Goal: Task Accomplishment & Management: Manage account settings

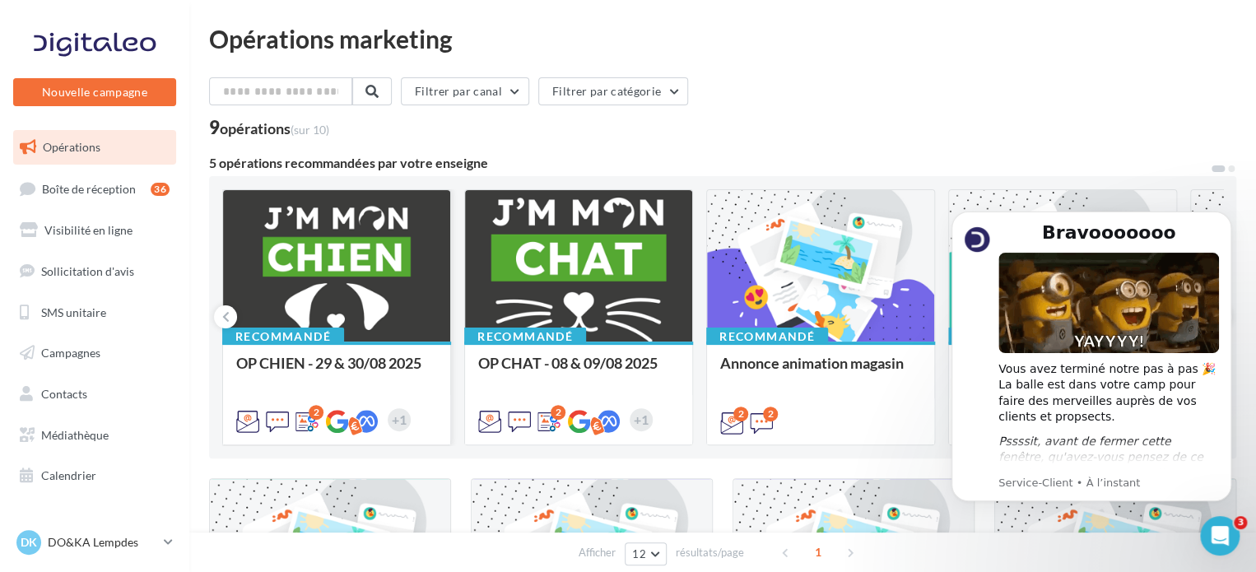
click at [281, 358] on span "OP CHIEN - 29 & 30/08 2025" at bounding box center [328, 363] width 185 height 18
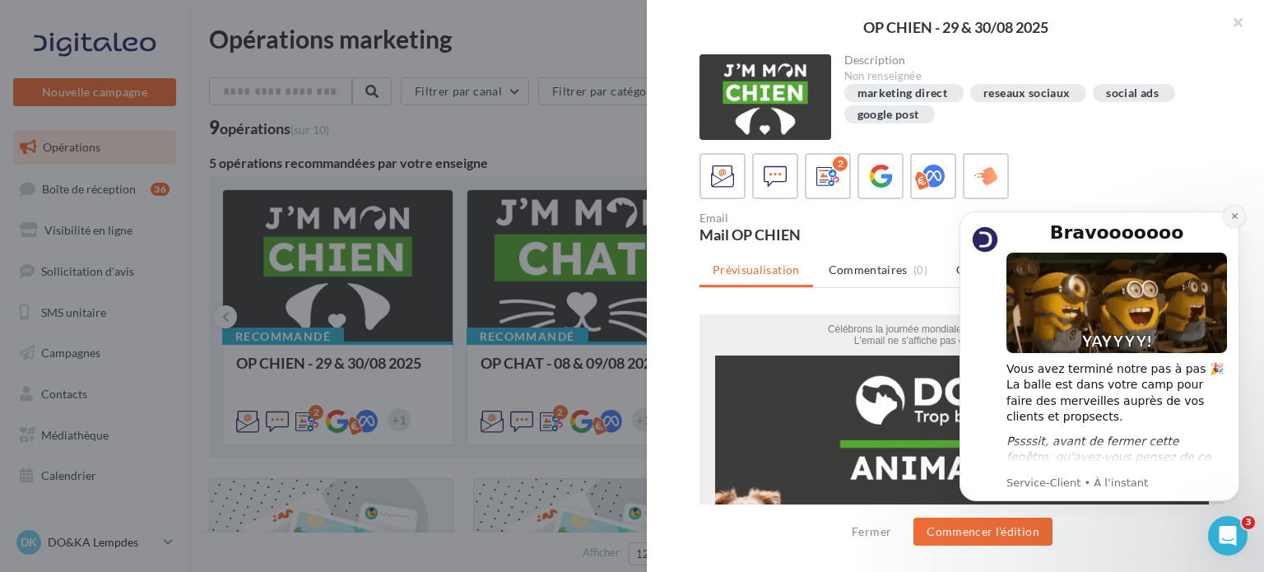
click at [1234, 214] on icon "Dismiss notification" at bounding box center [1234, 215] width 9 height 9
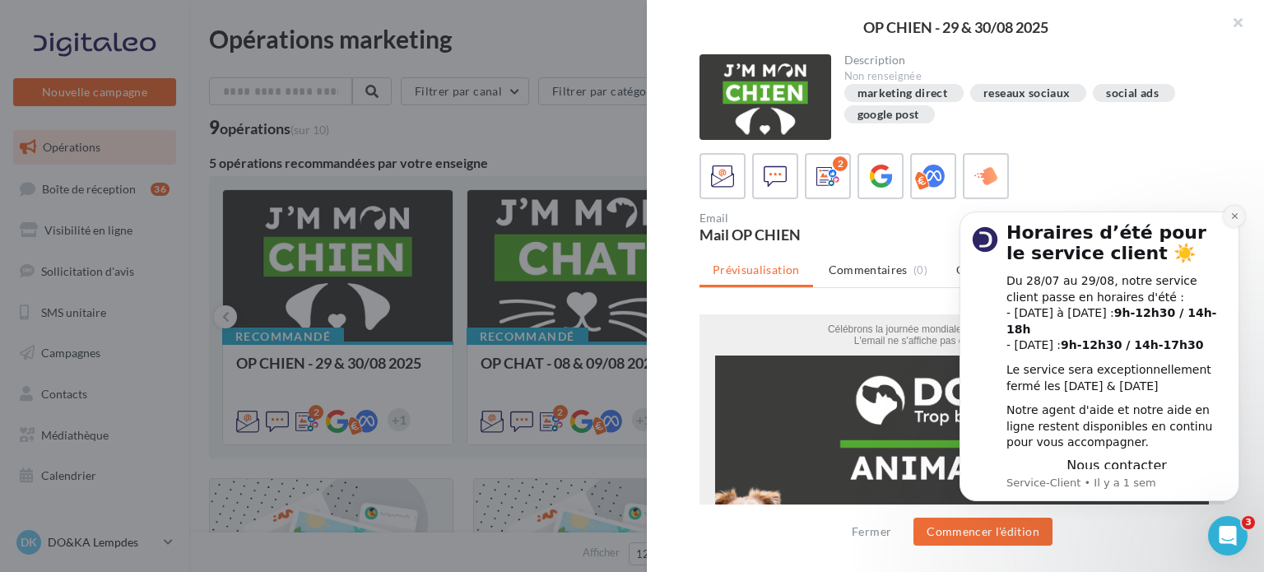
click at [1231, 221] on icon "Dismiss notification" at bounding box center [1234, 215] width 9 height 9
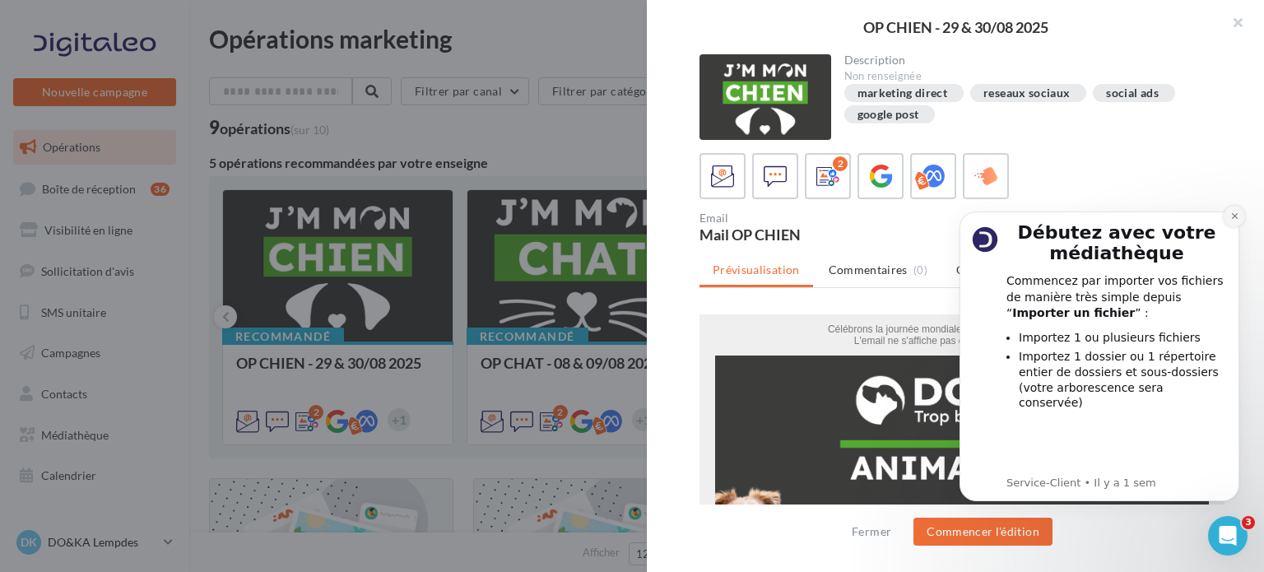
click at [1233, 218] on icon "Dismiss notification" at bounding box center [1234, 216] width 6 height 6
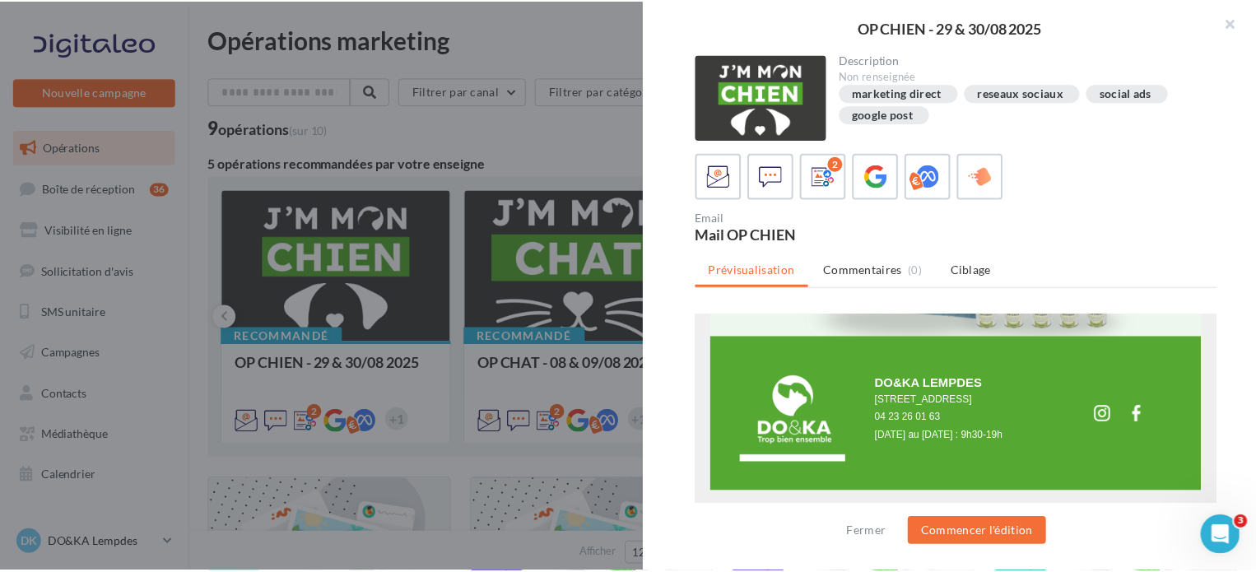
scroll to position [1659, 0]
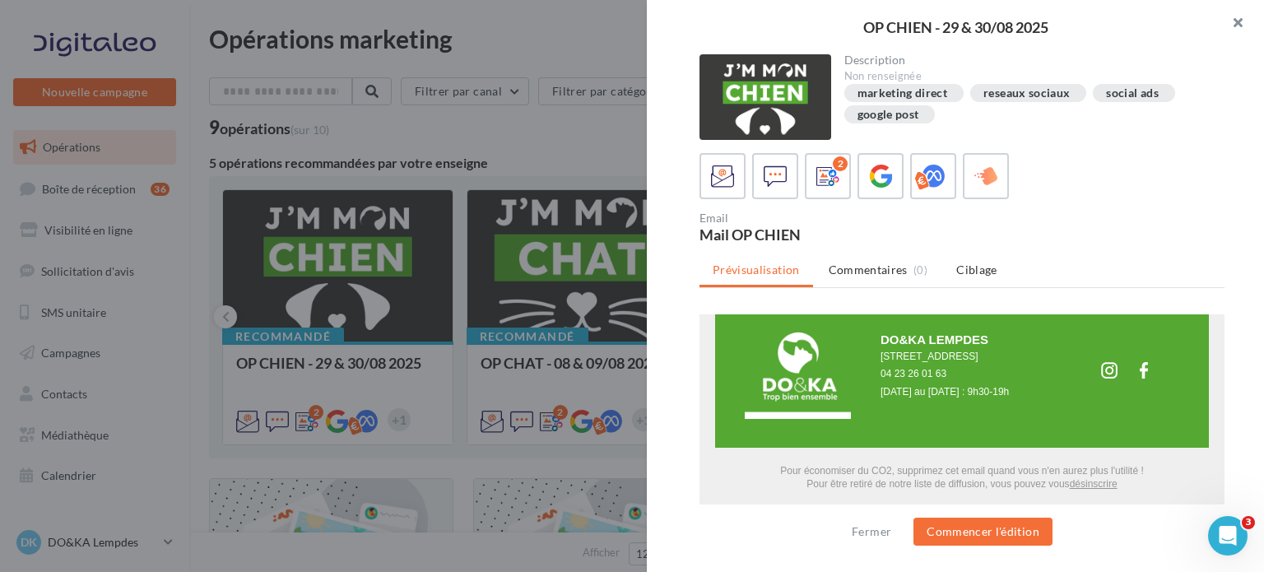
click at [1234, 20] on button "button" at bounding box center [1231, 24] width 66 height 49
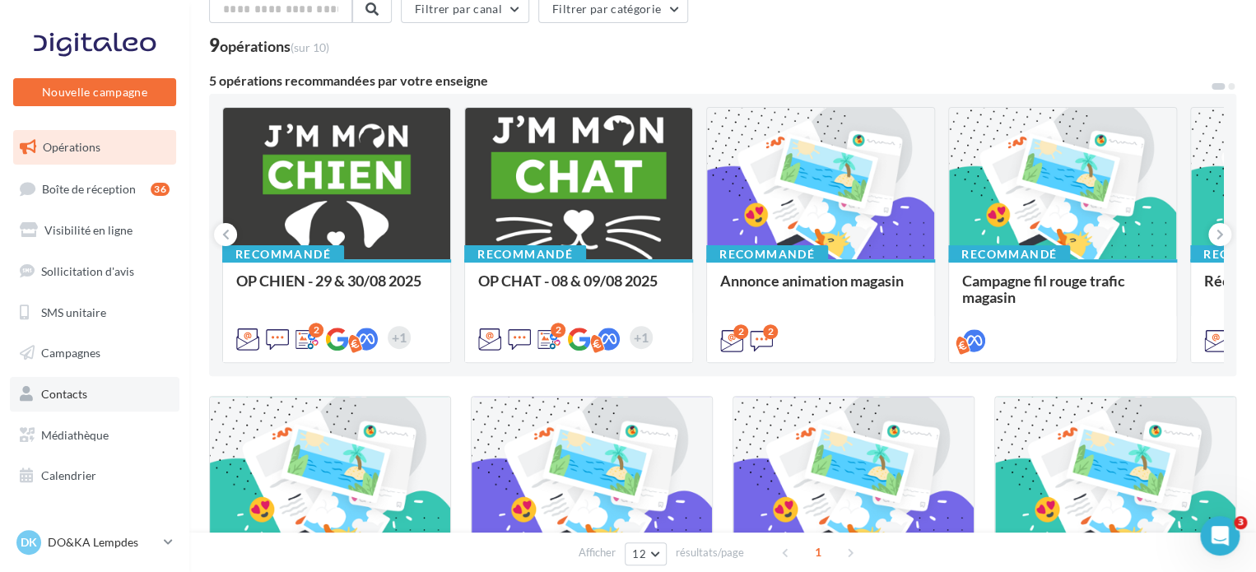
scroll to position [165, 0]
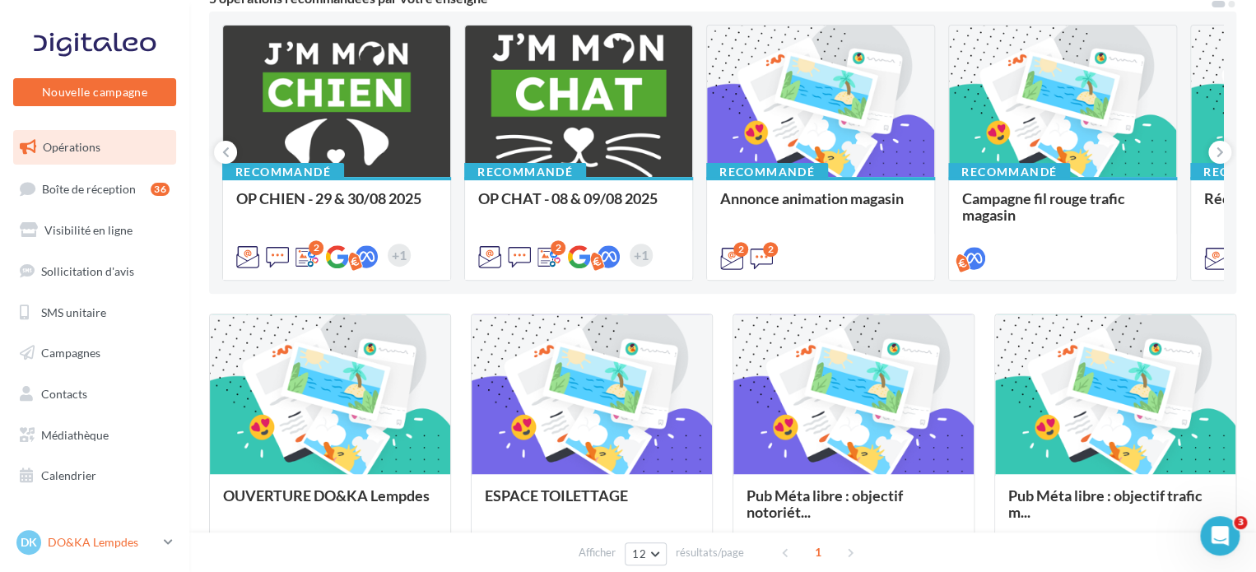
click at [109, 543] on p "DO&KA Lempdes" at bounding box center [102, 542] width 109 height 16
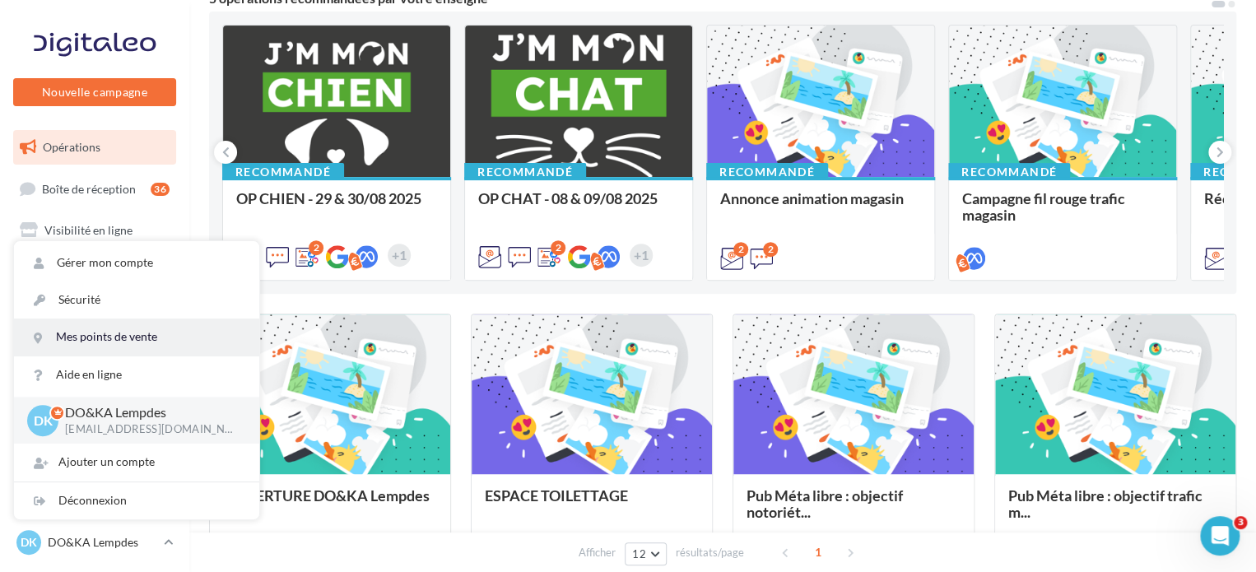
click at [116, 341] on link "Mes points de vente" at bounding box center [136, 336] width 245 height 37
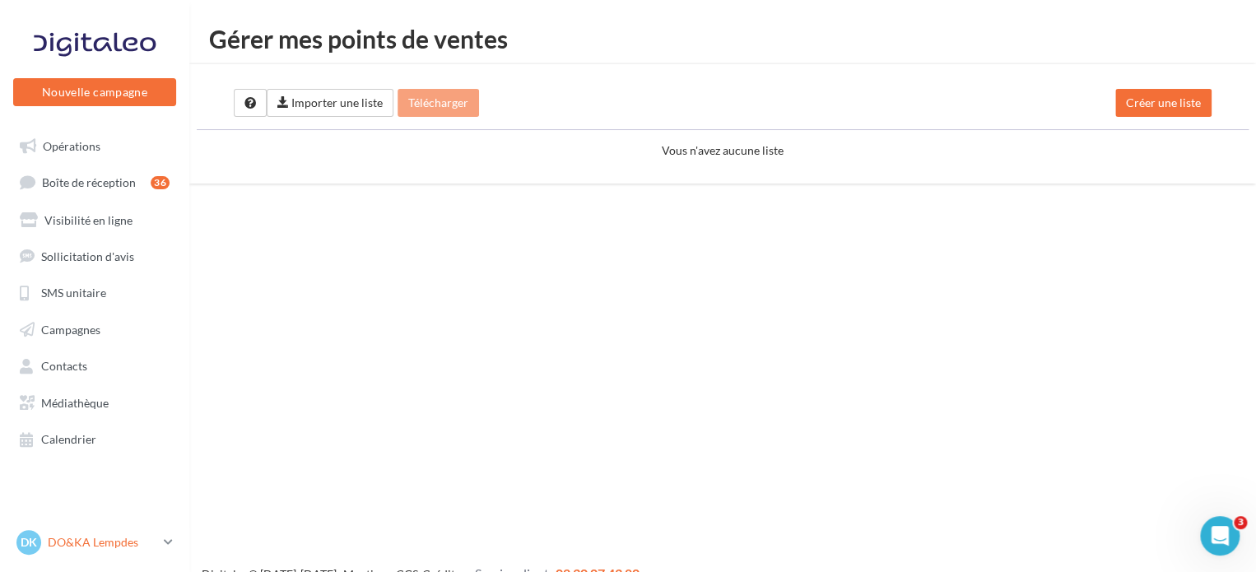
click at [71, 548] on p "DO&KA Lempdes" at bounding box center [102, 542] width 109 height 16
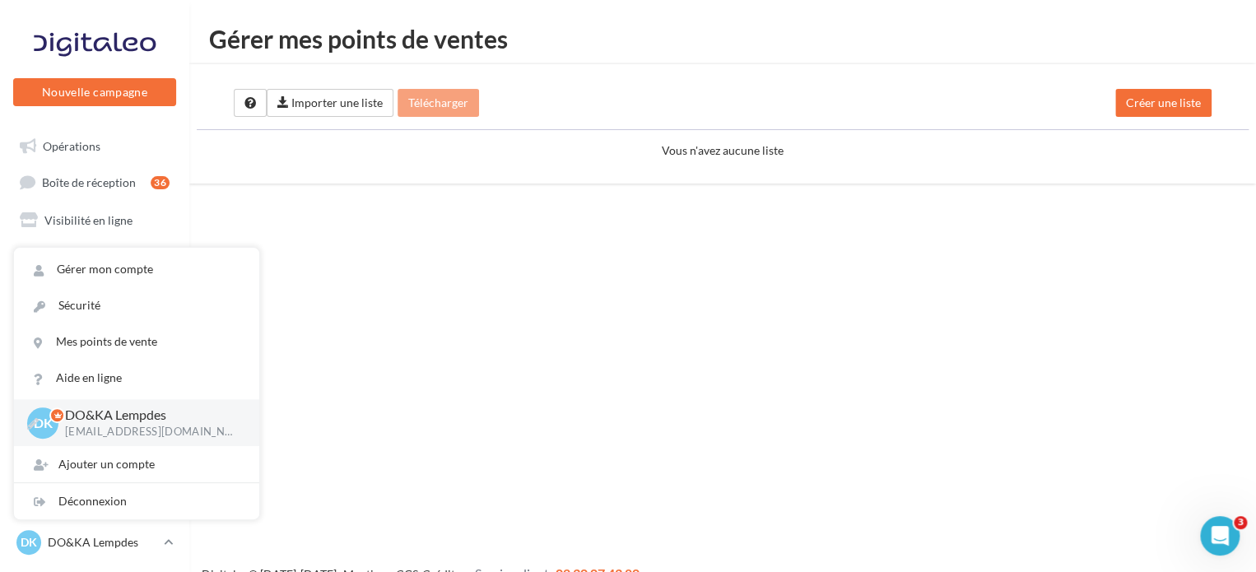
click at [141, 426] on p "[EMAIL_ADDRESS][DOMAIN_NAME]" at bounding box center [149, 432] width 168 height 15
click at [105, 268] on link "Gérer mon compte" at bounding box center [136, 269] width 245 height 36
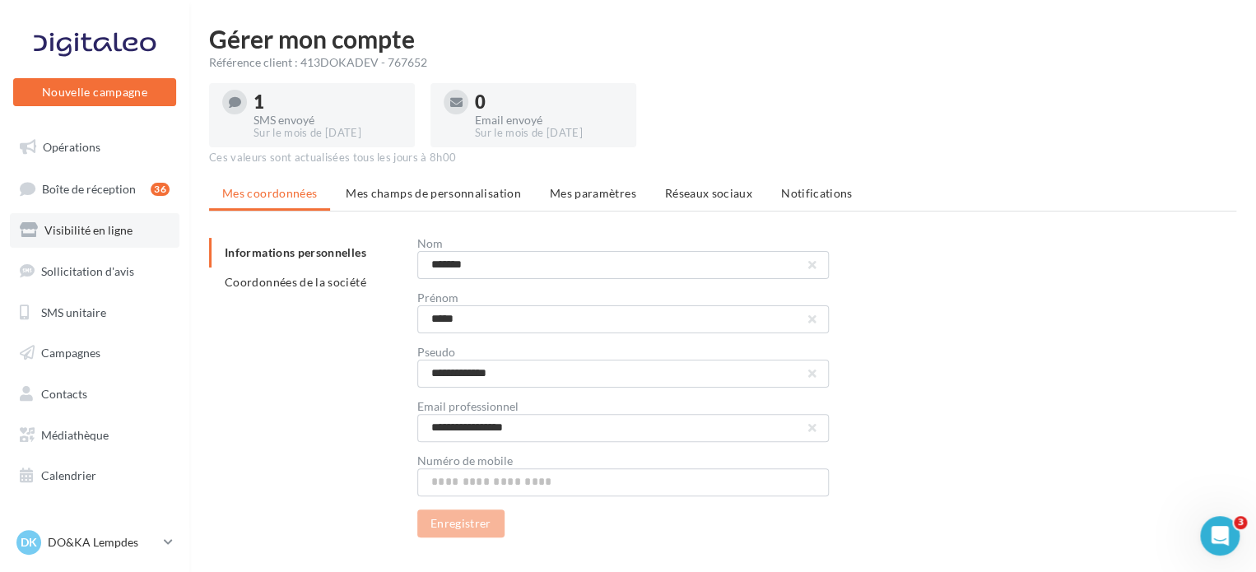
click at [86, 226] on span "Visibilité en ligne" at bounding box center [88, 230] width 88 height 14
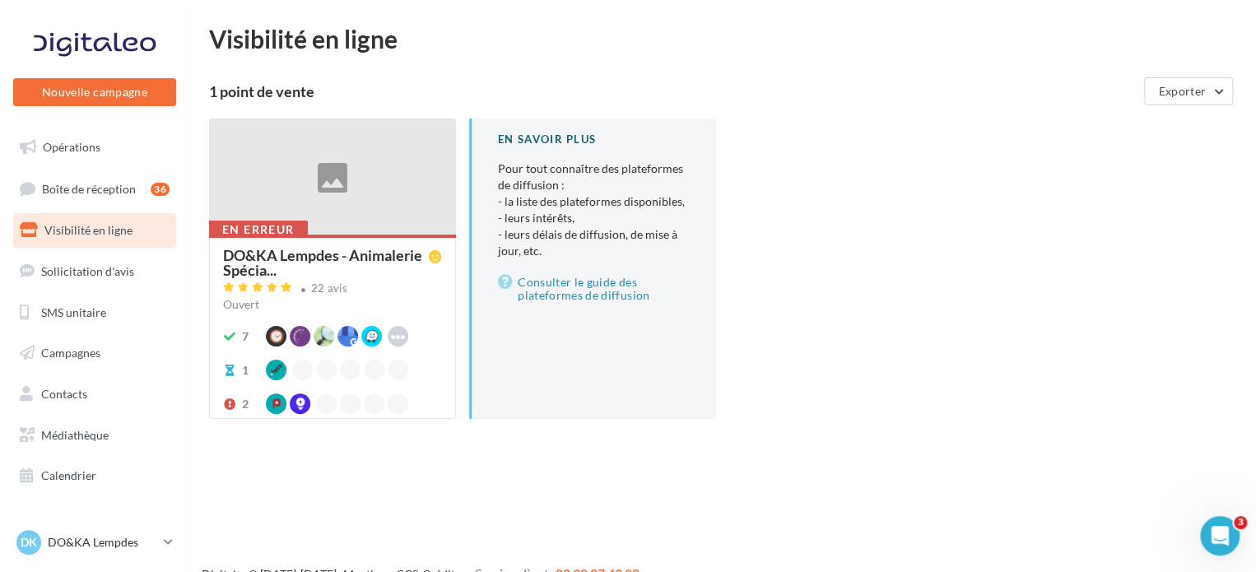
scroll to position [26, 0]
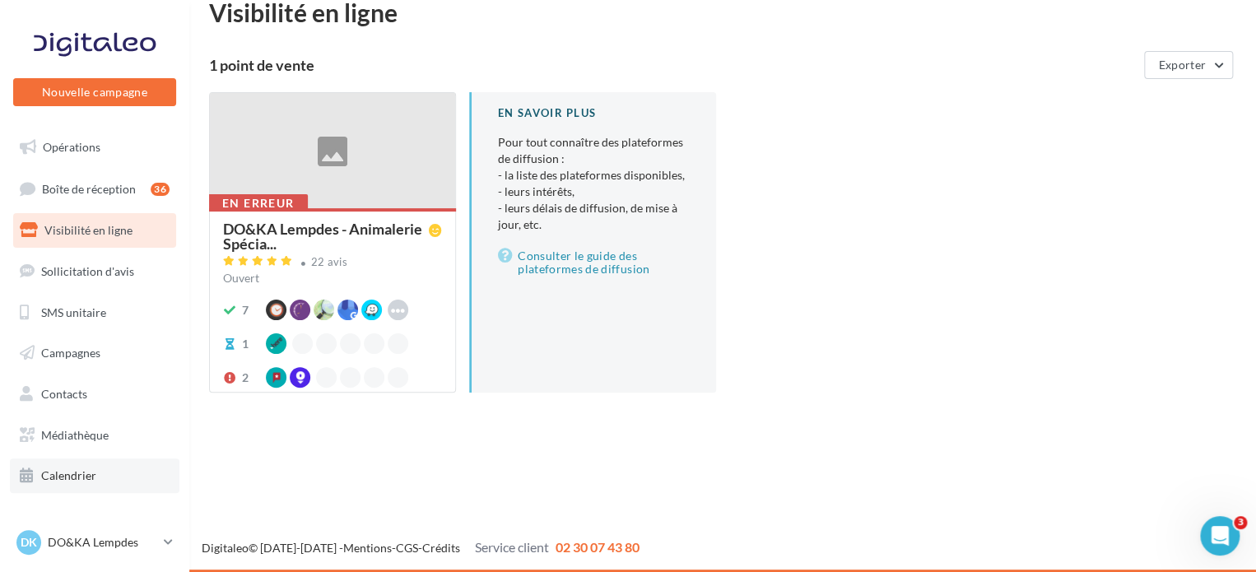
click at [78, 477] on span "Calendrier" at bounding box center [68, 475] width 55 height 14
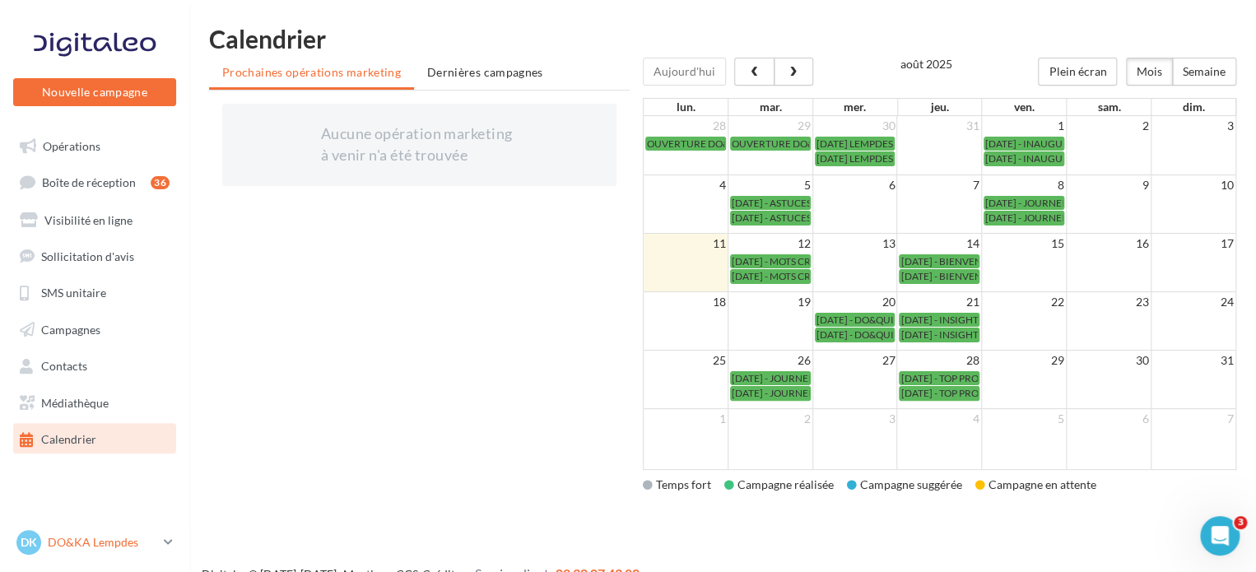
click at [76, 543] on p "DO&KA Lempdes" at bounding box center [102, 542] width 109 height 16
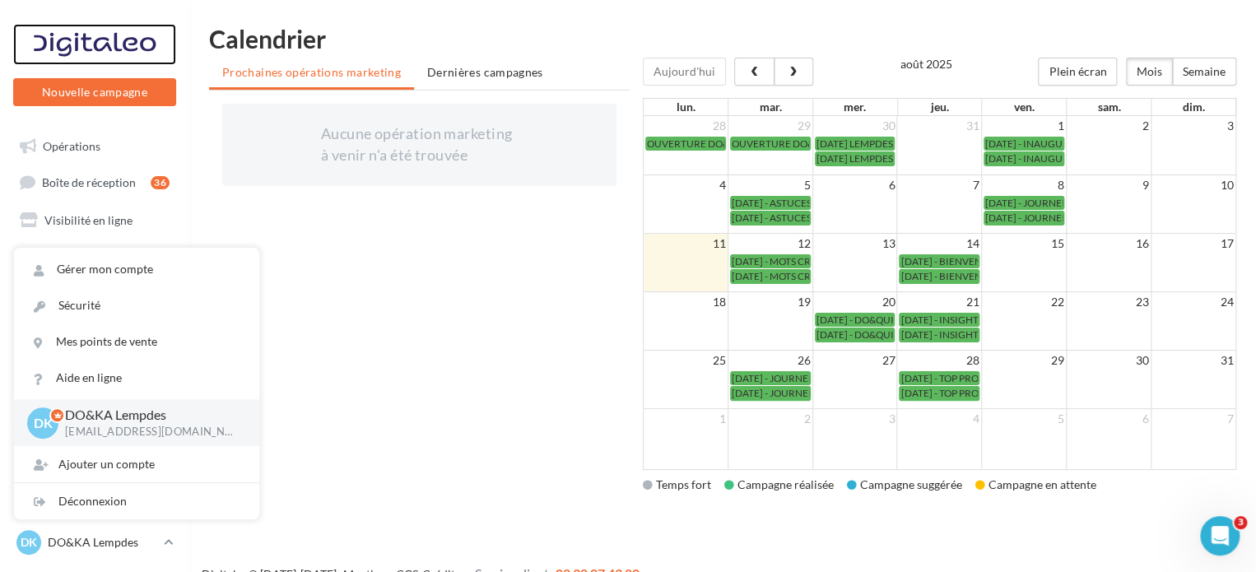
click at [79, 34] on div at bounding box center [95, 44] width 132 height 41
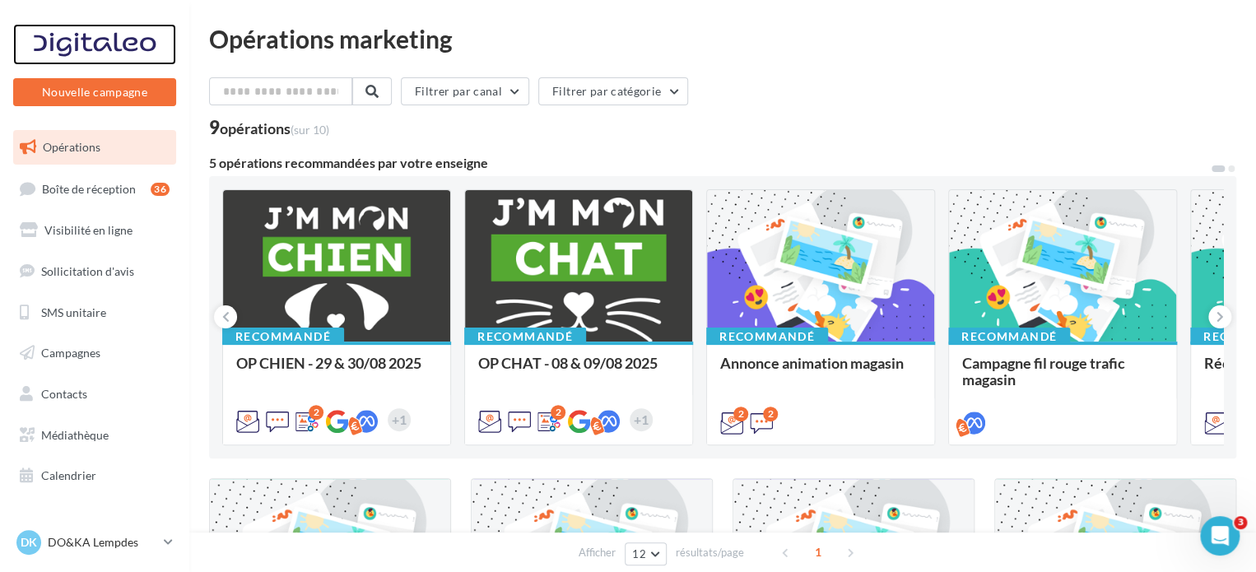
click at [76, 39] on div at bounding box center [95, 44] width 132 height 41
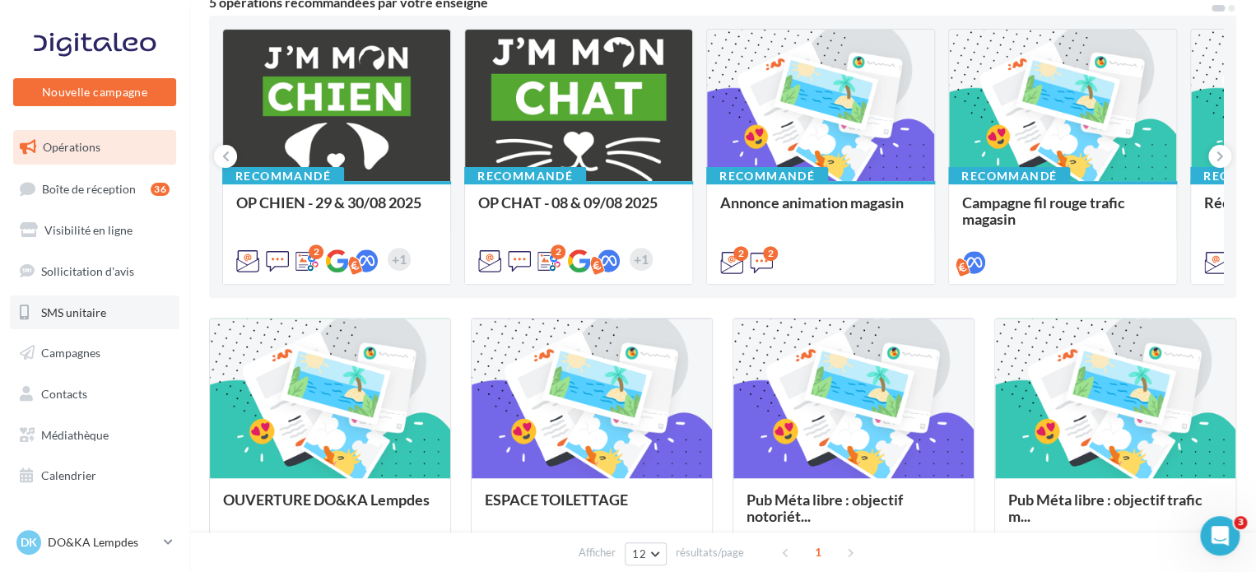
scroll to position [165, 0]
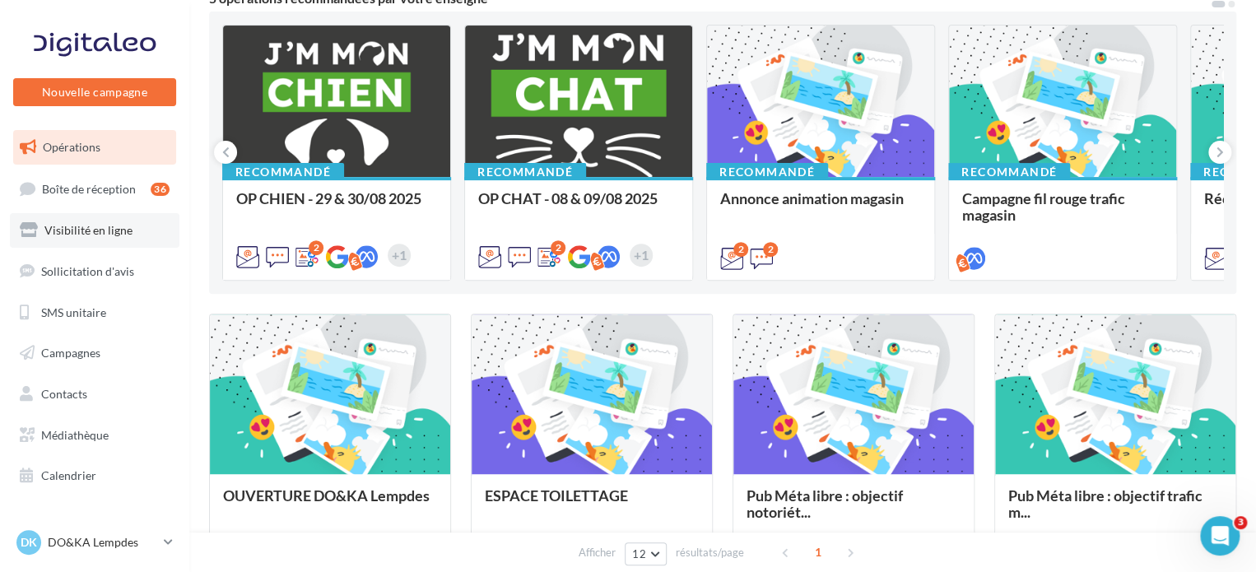
click at [128, 226] on link "Visibilité en ligne" at bounding box center [94, 230] width 169 height 35
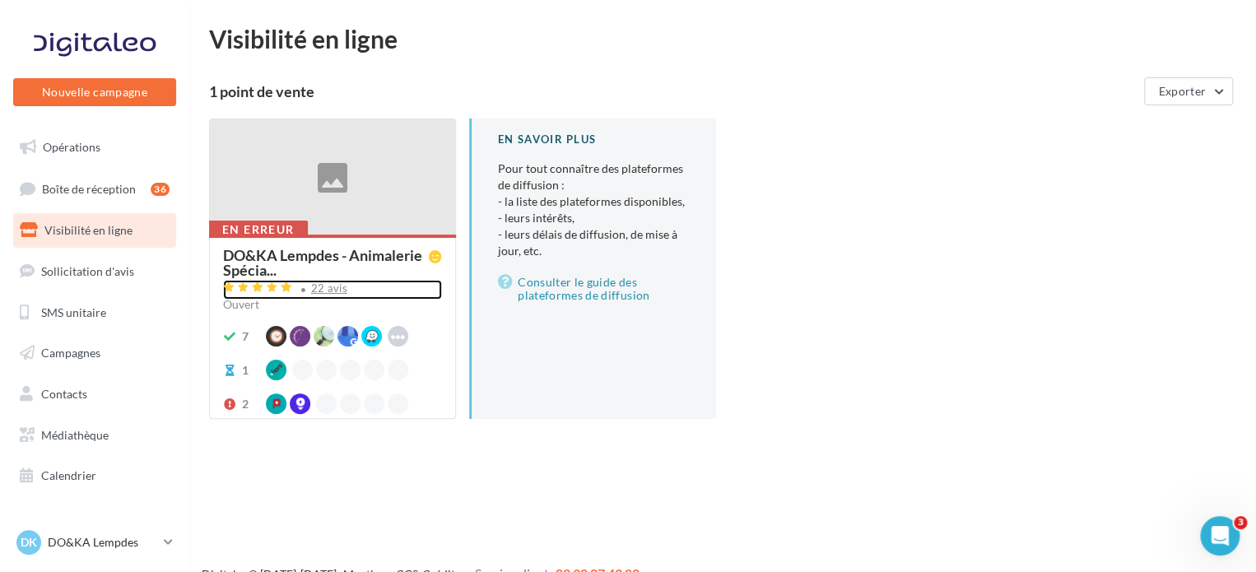
click at [381, 294] on div "22 avis" at bounding box center [332, 290] width 219 height 20
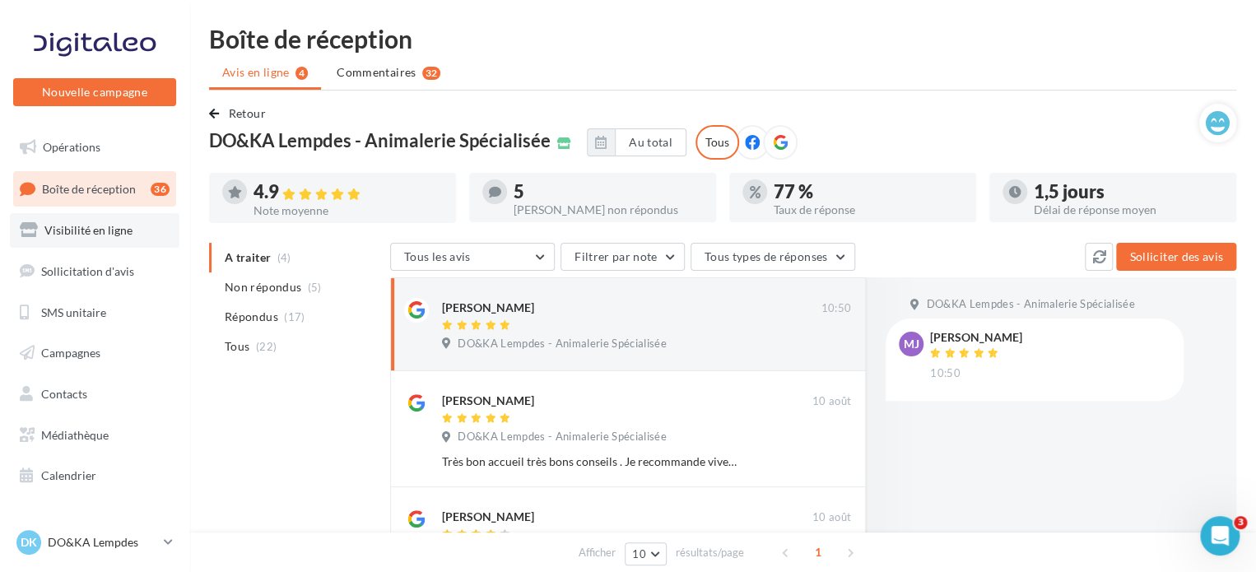
click at [124, 228] on span "Visibilité en ligne" at bounding box center [88, 230] width 88 height 14
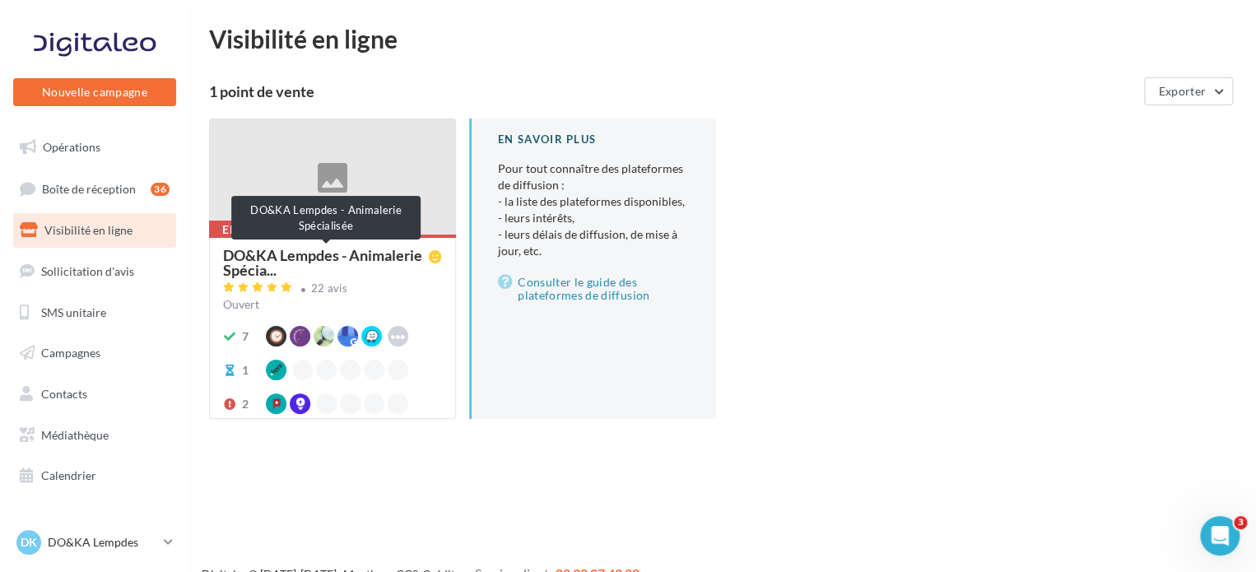
click at [282, 258] on span "DO&KA Lempdes - Animalerie Spécia..." at bounding box center [326, 263] width 206 height 30
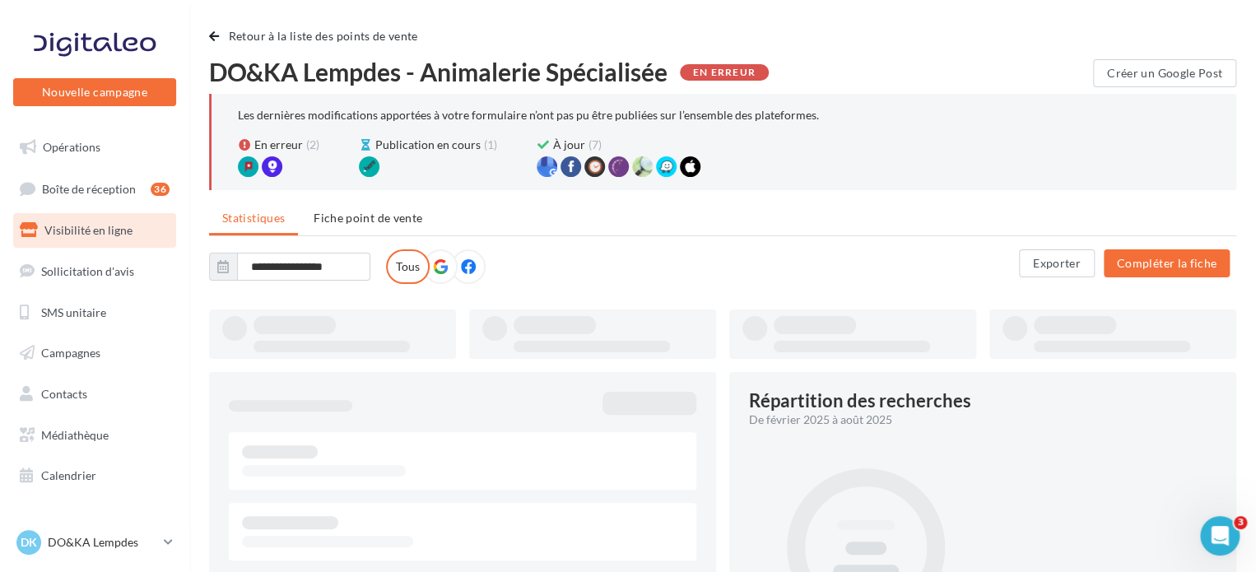
type input "**********"
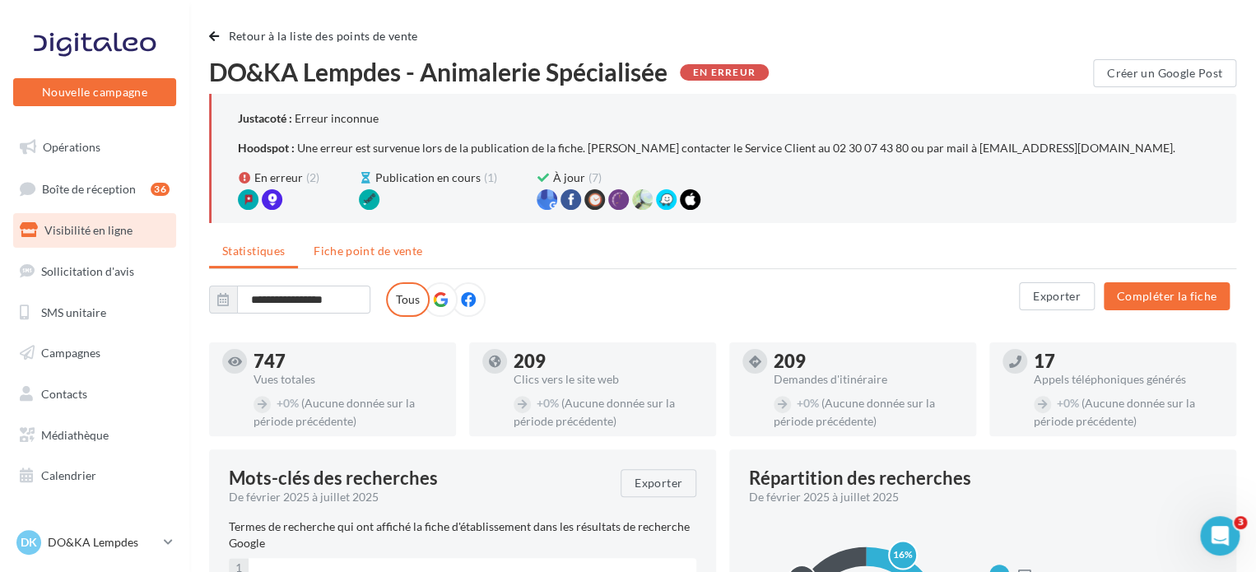
click at [385, 246] on span "Fiche point de vente" at bounding box center [367, 251] width 109 height 14
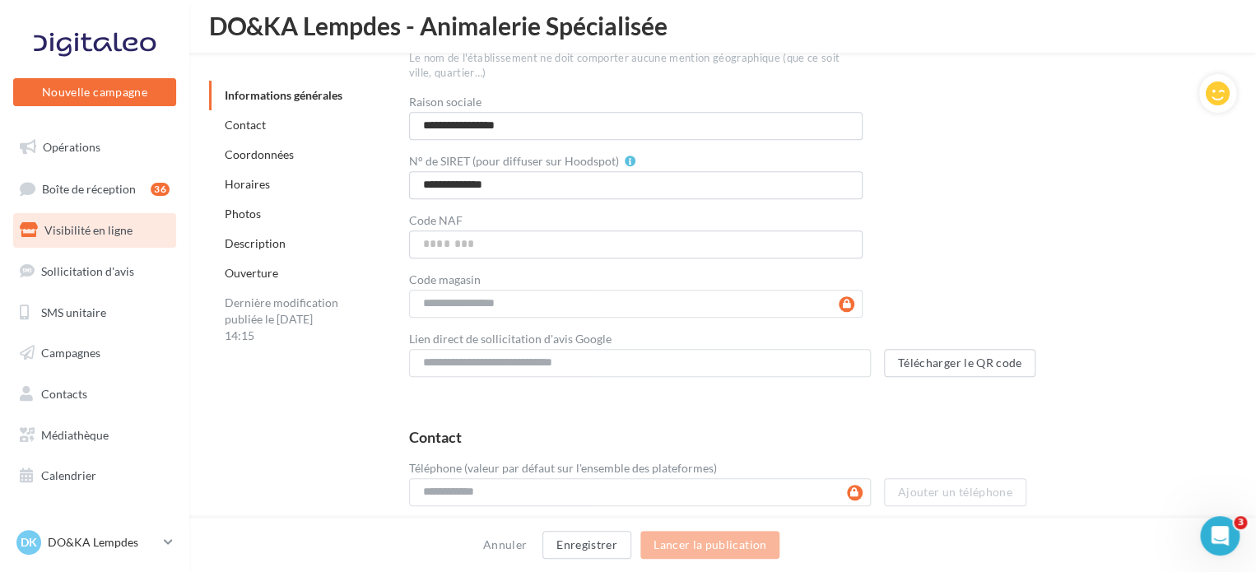
scroll to position [532, 0]
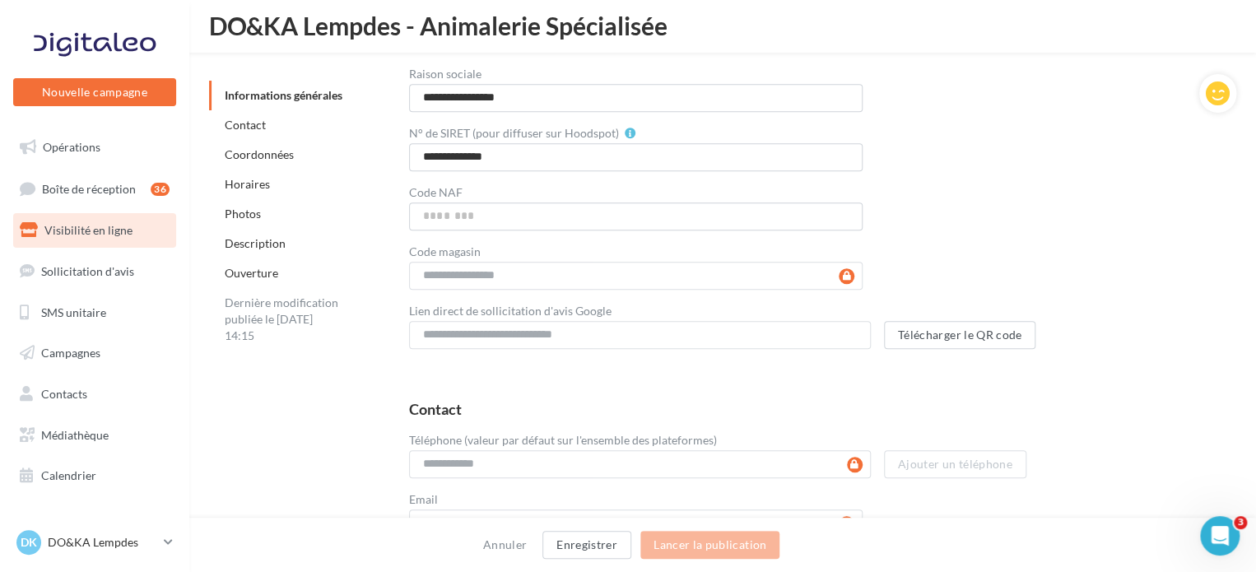
click at [255, 272] on link "Ouverture" at bounding box center [251, 273] width 53 height 14
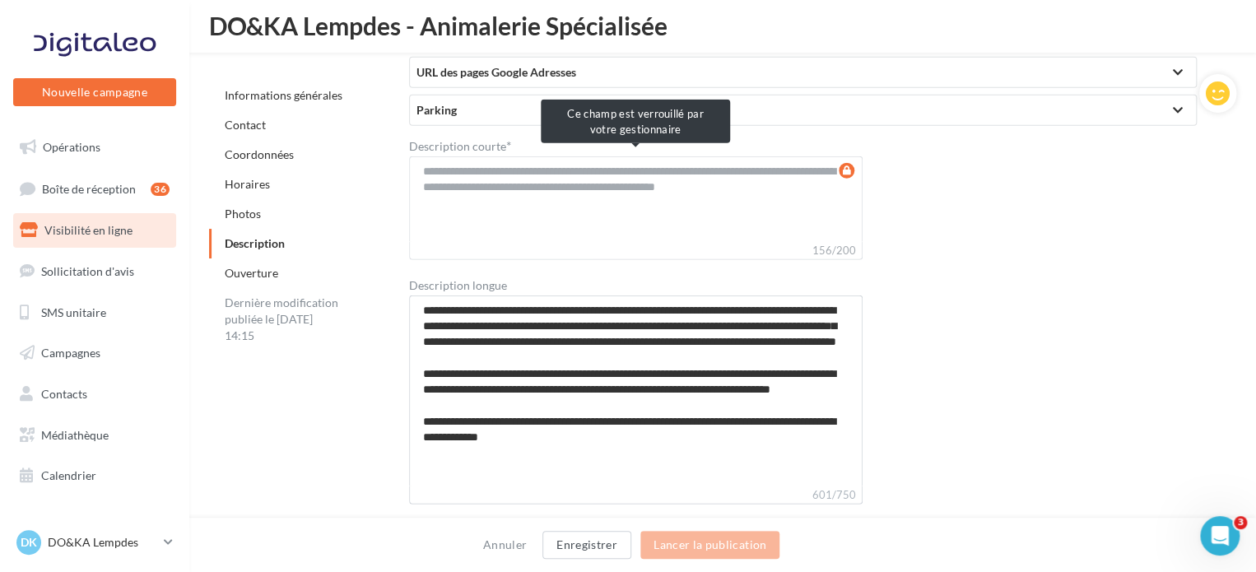
scroll to position [4896, 0]
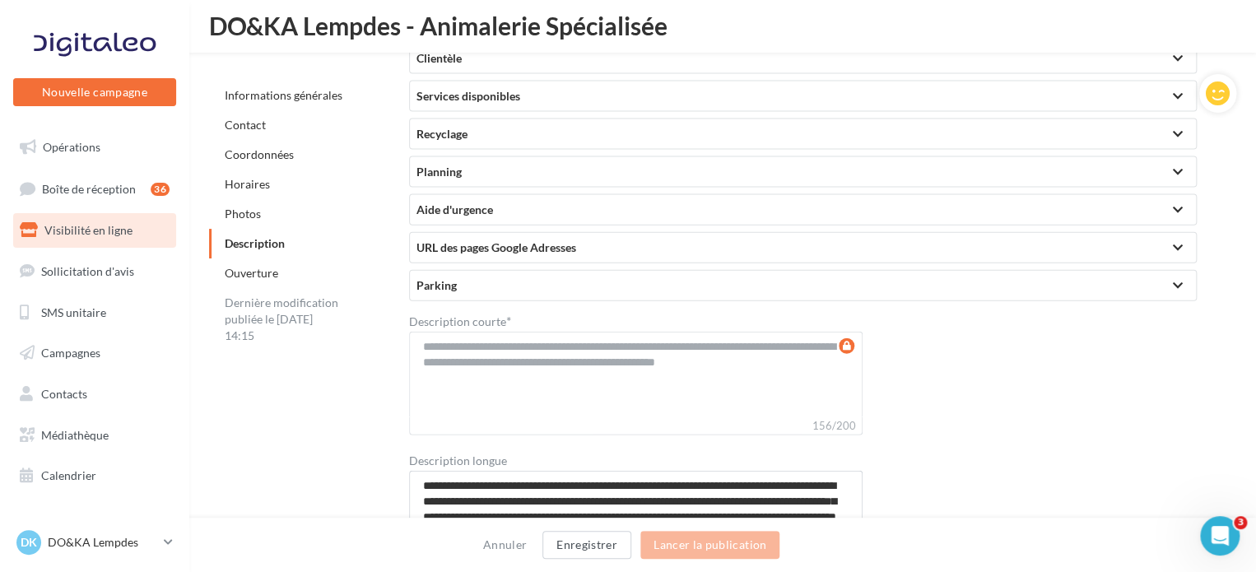
click at [253, 187] on link "Horaires" at bounding box center [247, 184] width 45 height 14
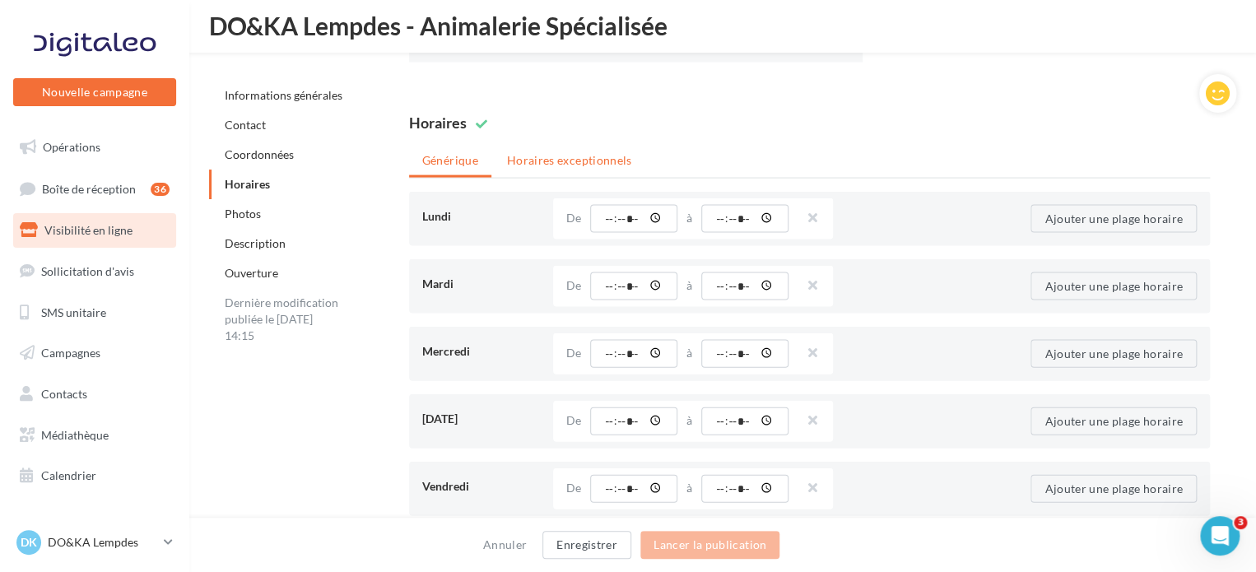
click at [542, 156] on li "Horaires exceptionnels" at bounding box center [569, 161] width 151 height 30
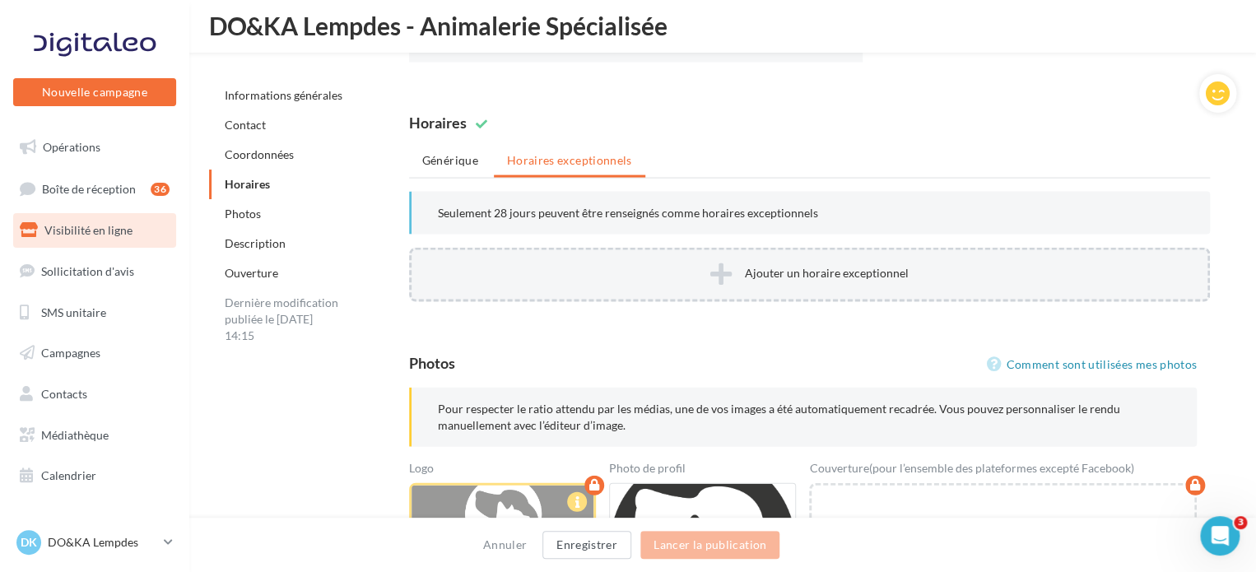
click at [719, 269] on icon at bounding box center [720, 274] width 21 height 25
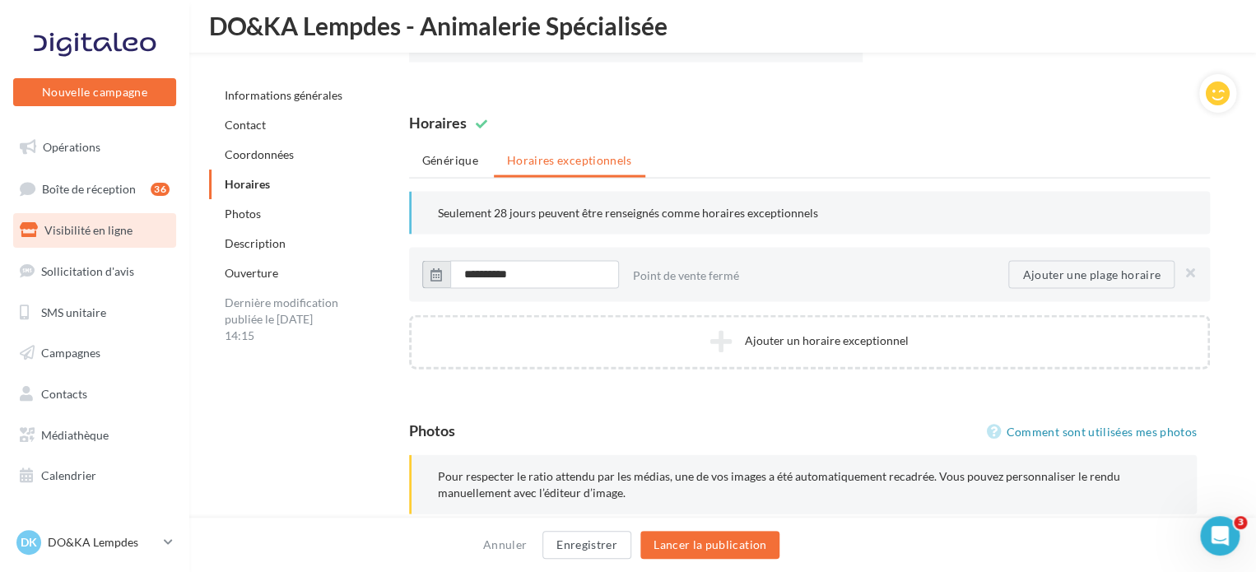
click at [439, 272] on icon "button" at bounding box center [436, 274] width 12 height 13
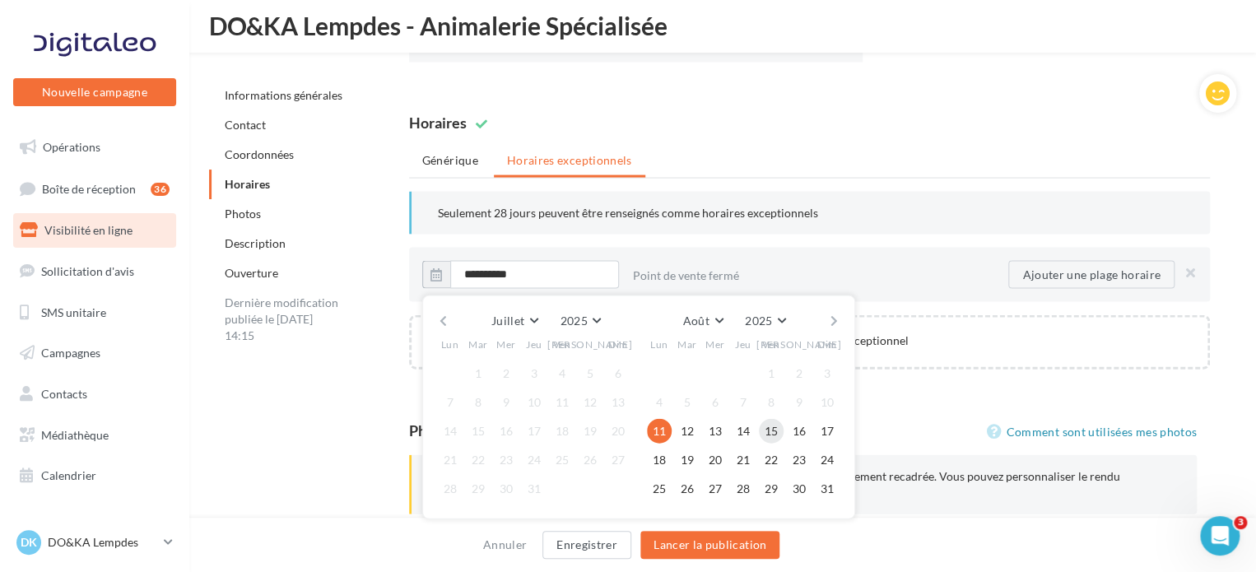
click at [772, 432] on button "15" at bounding box center [771, 431] width 25 height 25
type input "**********"
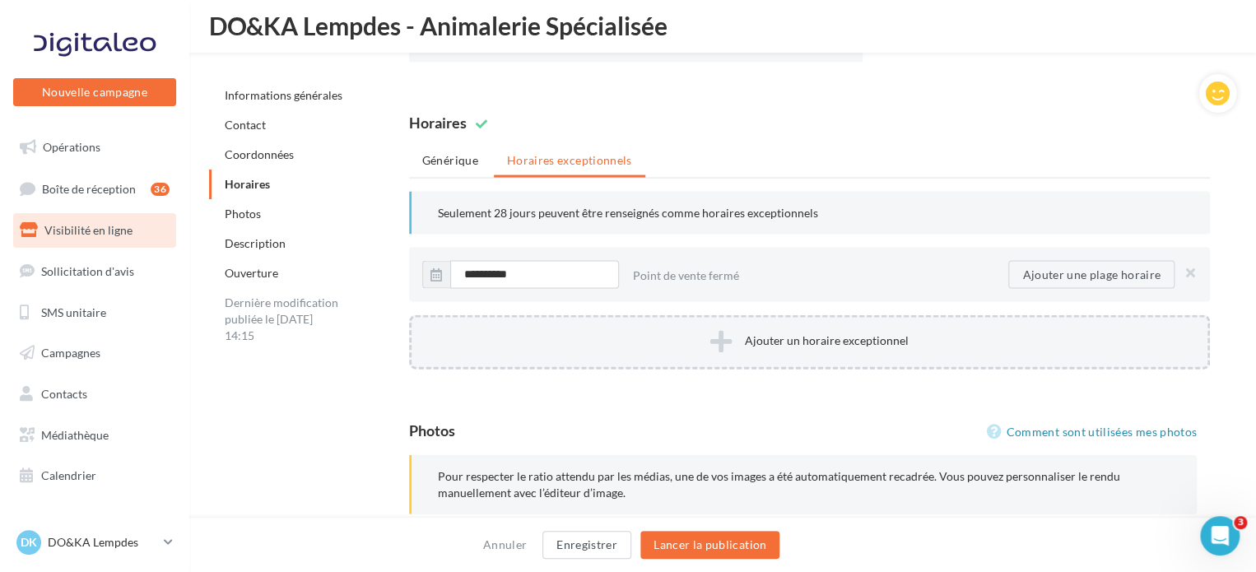
click at [820, 338] on button "Ajouter un horaire exceptionnel" at bounding box center [809, 342] width 801 height 54
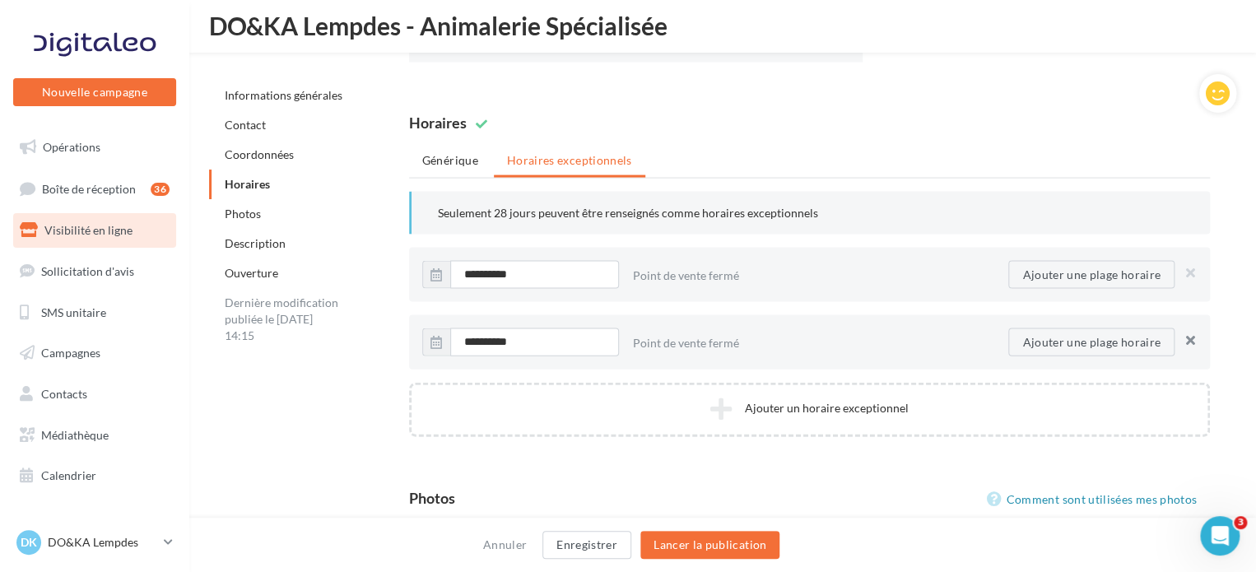
click at [1187, 335] on button "button" at bounding box center [1187, 342] width 20 height 23
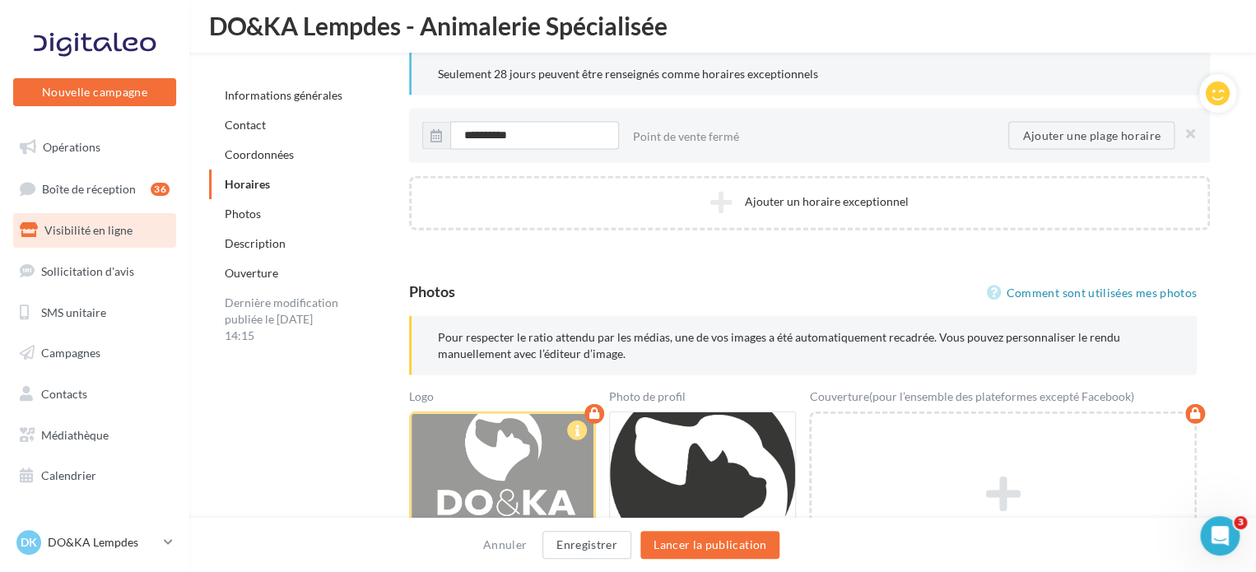
scroll to position [1781, 0]
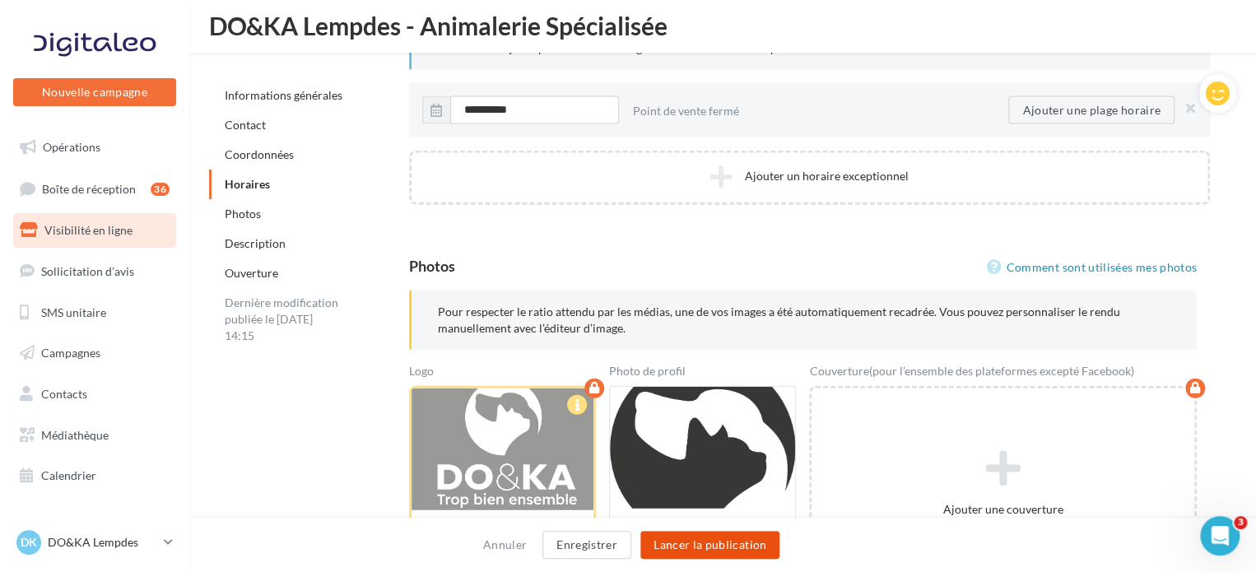
click at [714, 548] on button "Lancer la publication" at bounding box center [709, 545] width 139 height 28
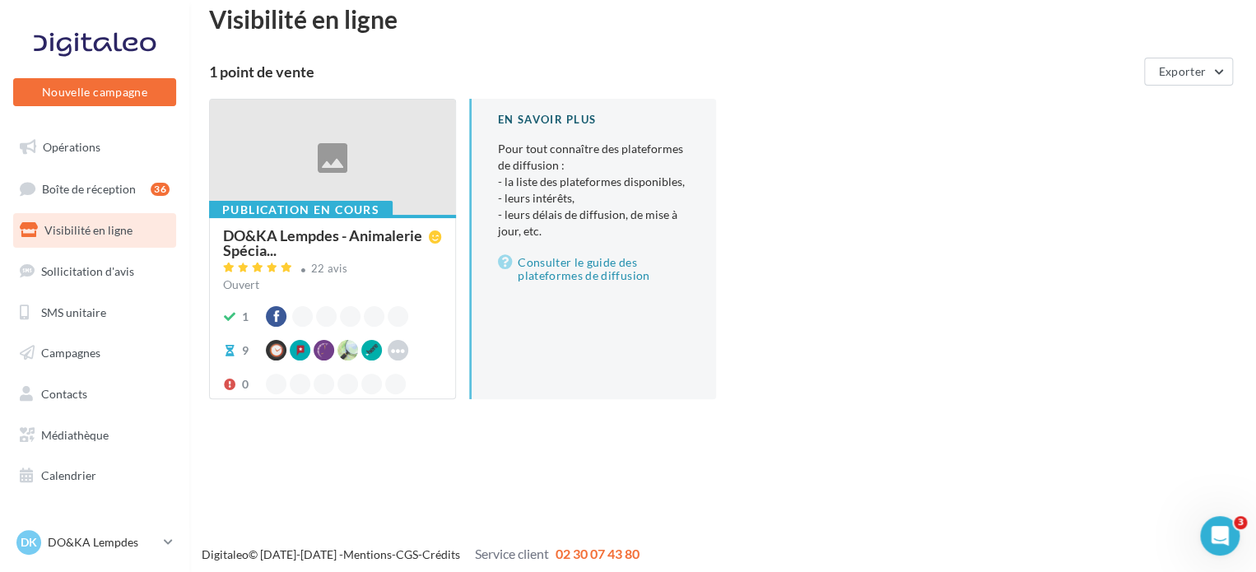
scroll to position [26, 0]
